Goal: Use online tool/utility: Utilize a website feature to perform a specific function

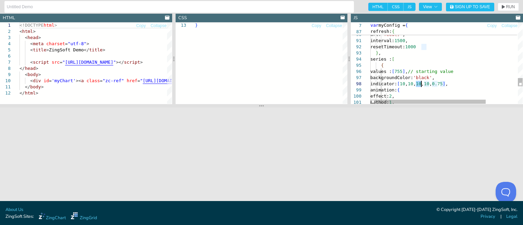
drag, startPoint x: 416, startPoint y: 85, endPoint x: 421, endPoint y: 85, distance: 4.8
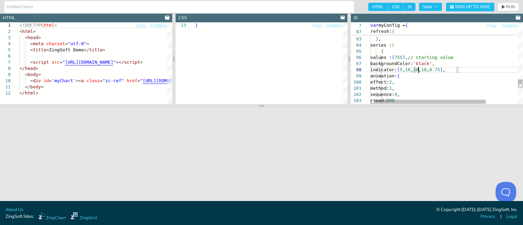
scroll to position [43, 48]
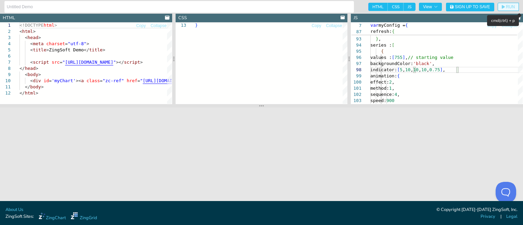
click at [503, 8] on icon "button" at bounding box center [503, 7] width 3 height 4
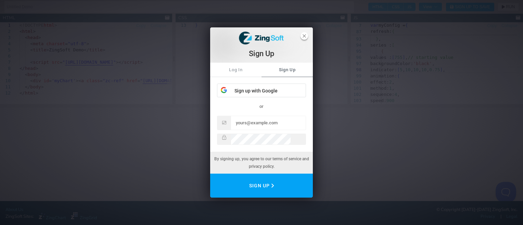
click at [305, 37] on span "close" at bounding box center [304, 36] width 8 height 8
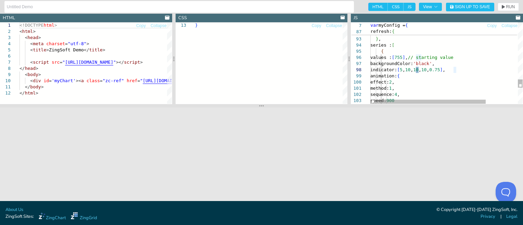
drag, startPoint x: 425, startPoint y: 71, endPoint x: 429, endPoint y: 73, distance: 5.0
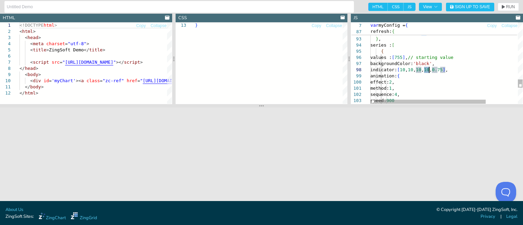
drag, startPoint x: 425, startPoint y: 70, endPoint x: 429, endPoint y: 71, distance: 3.8
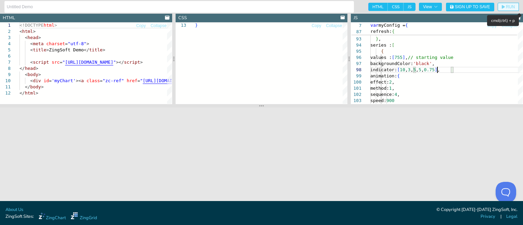
click at [504, 10] on button "RUN" at bounding box center [507, 7] width 21 height 8
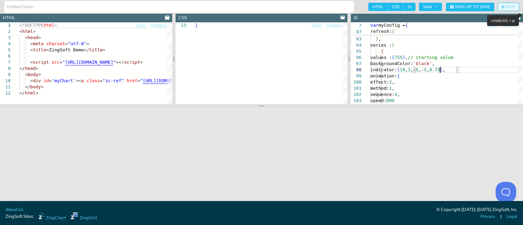
click at [502, 6] on icon "button" at bounding box center [503, 7] width 3 height 4
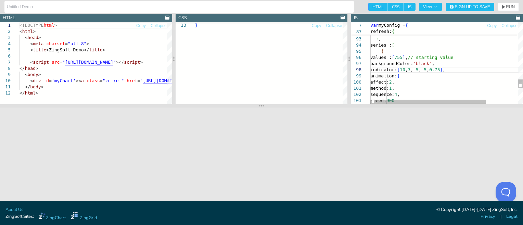
type textarea "interval:1500, resetTimeout:1000 }, series : [ { values : [755], // starting va…"
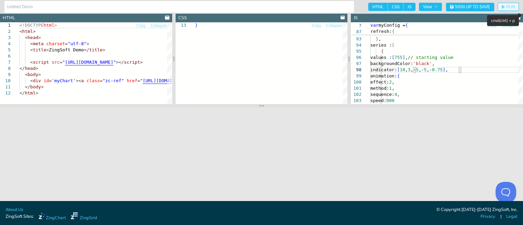
click at [509, 8] on span "RUN" at bounding box center [510, 7] width 9 height 4
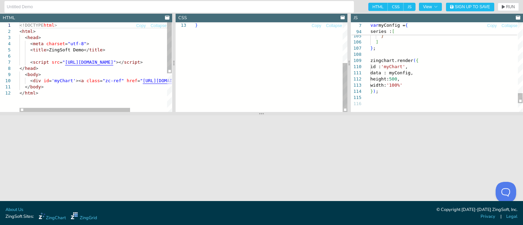
drag, startPoint x: 266, startPoint y: 106, endPoint x: 271, endPoint y: 114, distance: 9.4
click at [271, 114] on section at bounding box center [261, 113] width 523 height 3
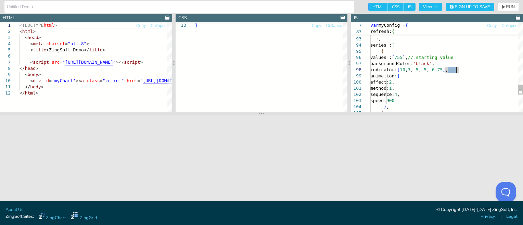
drag, startPoint x: 447, startPoint y: 71, endPoint x: 456, endPoint y: 70, distance: 9.6
click at [513, 7] on span "RUN" at bounding box center [510, 7] width 9 height 4
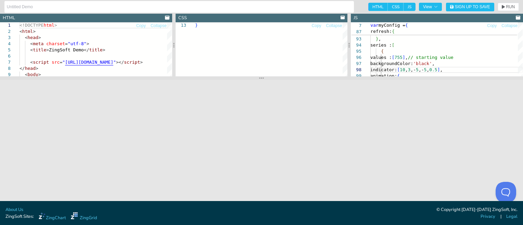
drag, startPoint x: 260, startPoint y: 114, endPoint x: 261, endPoint y: 78, distance: 35.6
click at [261, 78] on icon at bounding box center [261, 77] width 5 height 5
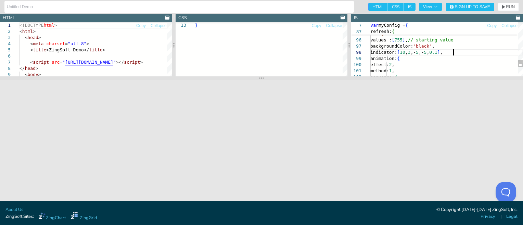
scroll to position [43, 83]
click at [506, 8] on span "RUN" at bounding box center [510, 7] width 9 height 4
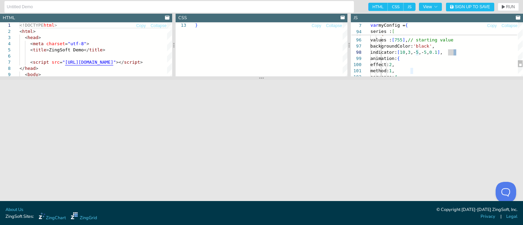
scroll to position [43, 86]
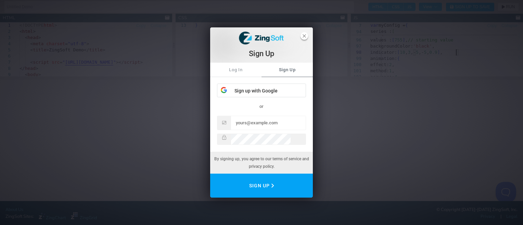
click at [303, 36] on icon "close" at bounding box center [303, 35] width 3 height 3
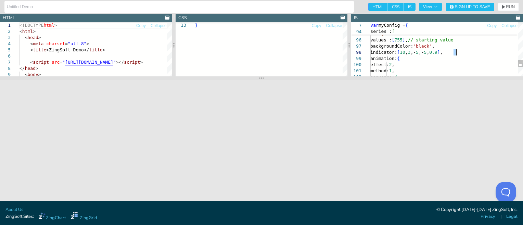
click at [499, 5] on button "RUN" at bounding box center [507, 7] width 21 height 8
drag, startPoint x: 431, startPoint y: 53, endPoint x: 434, endPoint y: 53, distance: 3.5
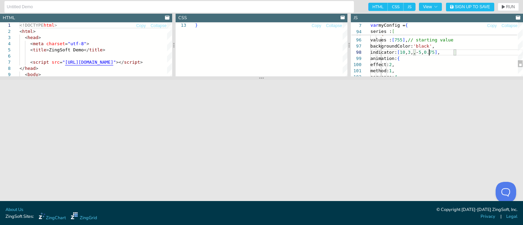
scroll to position [43, 64]
click at [500, 3] on button "RUN" at bounding box center [507, 7] width 21 height 8
click at [500, 7] on button "RUN" at bounding box center [507, 7] width 21 height 8
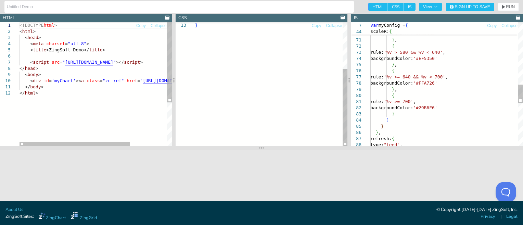
drag, startPoint x: 262, startPoint y: 78, endPoint x: 349, endPoint y: 119, distance: 96.6
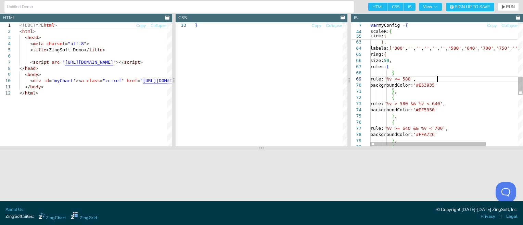
click at [437, 81] on div "labels: [ '300' , '' , '' , '' , '' , '' , '580' , '640' , '700' , '750' , '' ,…" at bounding box center [467, 73] width 195 height 832
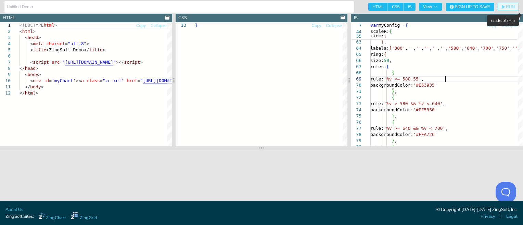
click at [502, 6] on icon "button" at bounding box center [503, 7] width 3 height 4
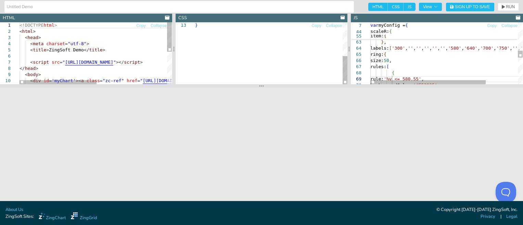
drag, startPoint x: 262, startPoint y: 147, endPoint x: 263, endPoint y: 86, distance: 61.9
click at [263, 86] on icon at bounding box center [261, 85] width 5 height 1
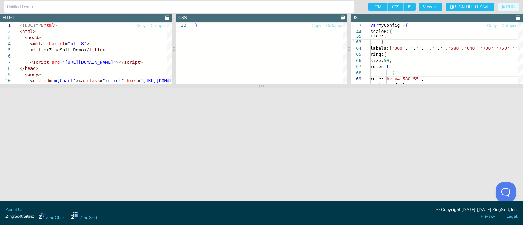
click at [510, 5] on span "RUN" at bounding box center [510, 7] width 9 height 4
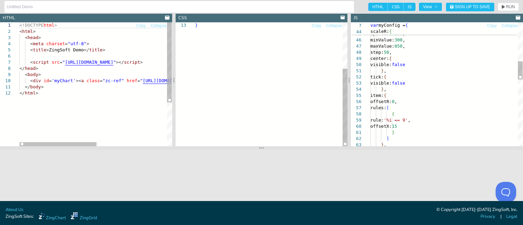
drag, startPoint x: 324, startPoint y: 87, endPoint x: 324, endPoint y: 181, distance: 94.4
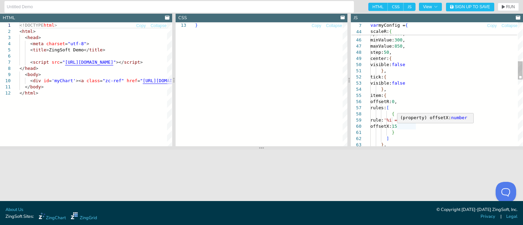
click at [408, 128] on div "} , tick: { visible: false maxValue: 850 , step: 50 , center: { visible: false …" at bounding box center [446, 176] width 152 height 832
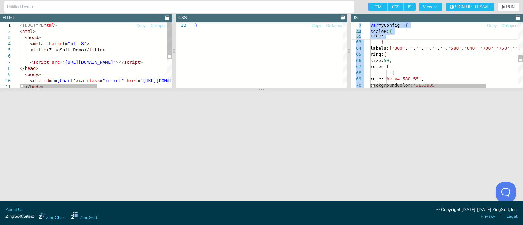
drag, startPoint x: 259, startPoint y: 148, endPoint x: 372, endPoint y: 46, distance: 152.1
click at [278, 88] on section at bounding box center [261, 89] width 523 height 3
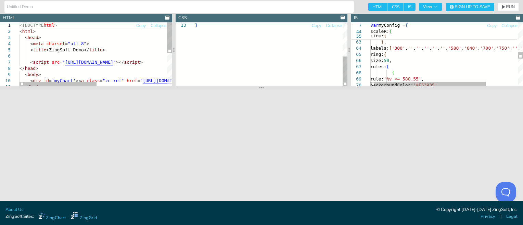
drag, startPoint x: 259, startPoint y: 88, endPoint x: 231, endPoint y: 88, distance: 27.4
click at [231, 88] on section at bounding box center [261, 87] width 523 height 3
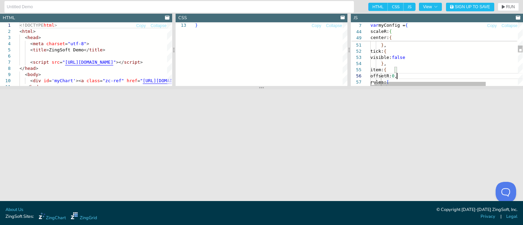
click at [396, 76] on div "offsetR: 0 , rules: [ { } , tick: { visible: false } , item: { maxValue: 850 , …" at bounding box center [467, 120] width 195 height 772
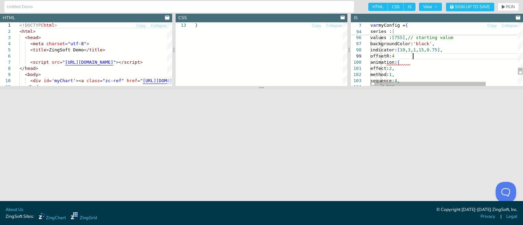
scroll to position [50, 45]
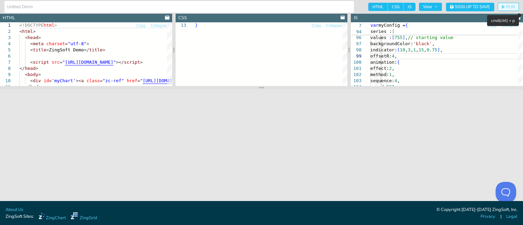
click at [499, 5] on button "RUN" at bounding box center [507, 7] width 21 height 8
click at [506, 8] on span "RUN" at bounding box center [510, 7] width 9 height 4
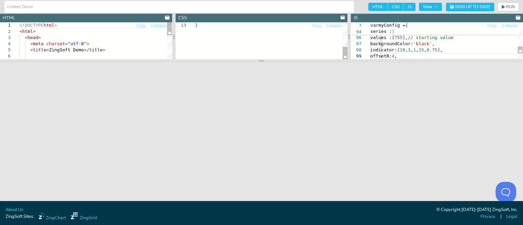
drag, startPoint x: 260, startPoint y: 88, endPoint x: 259, endPoint y: 62, distance: 26.7
click at [259, 62] on icon at bounding box center [261, 60] width 5 height 5
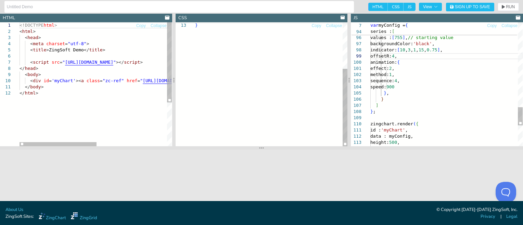
drag, startPoint x: 499, startPoint y: 61, endPoint x: 463, endPoint y: 162, distance: 106.7
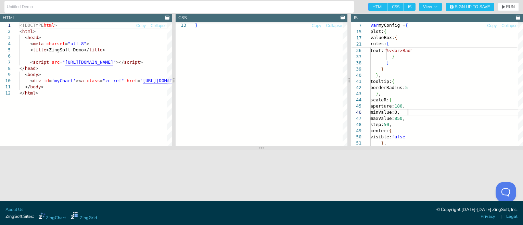
scroll to position [36, 38]
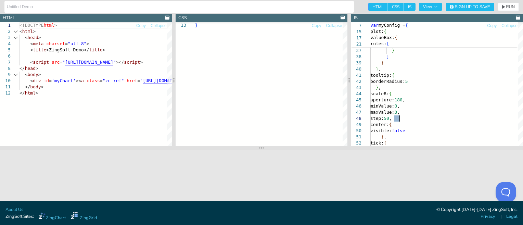
type textarea "tooltip:{ borderRadius:5 }, scaleR:{ aperture:180, minValue:0, maxValue:3, step…"
